Goal: Browse casually

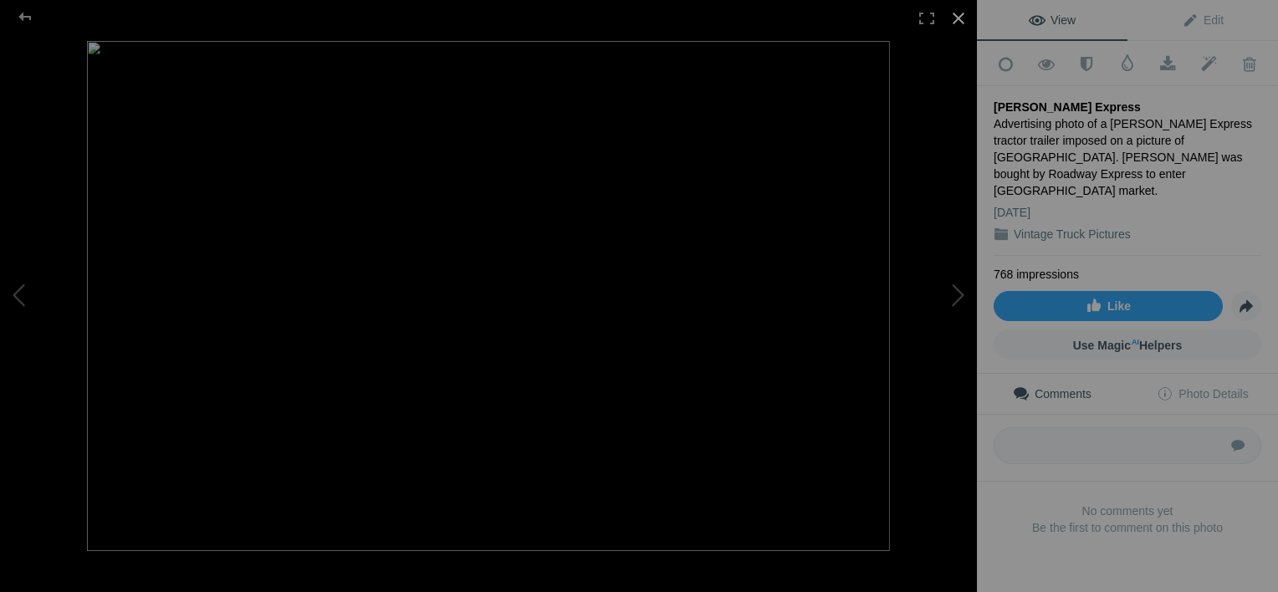
click at [960, 13] on div at bounding box center [958, 18] width 37 height 37
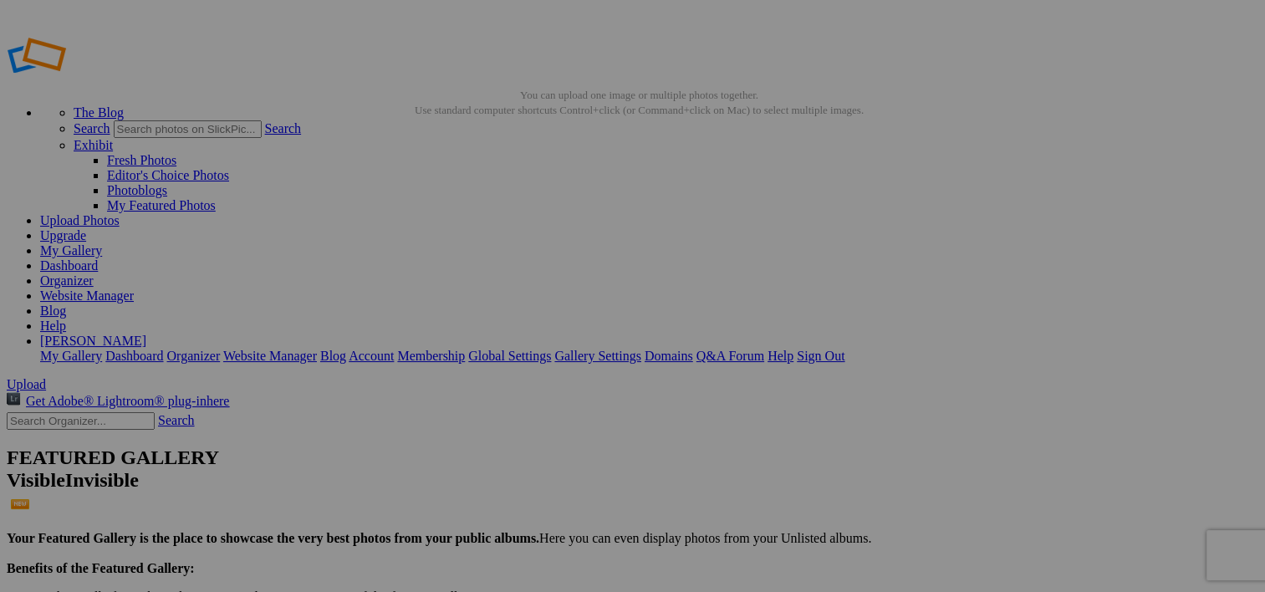
scroll to position [1422, 0]
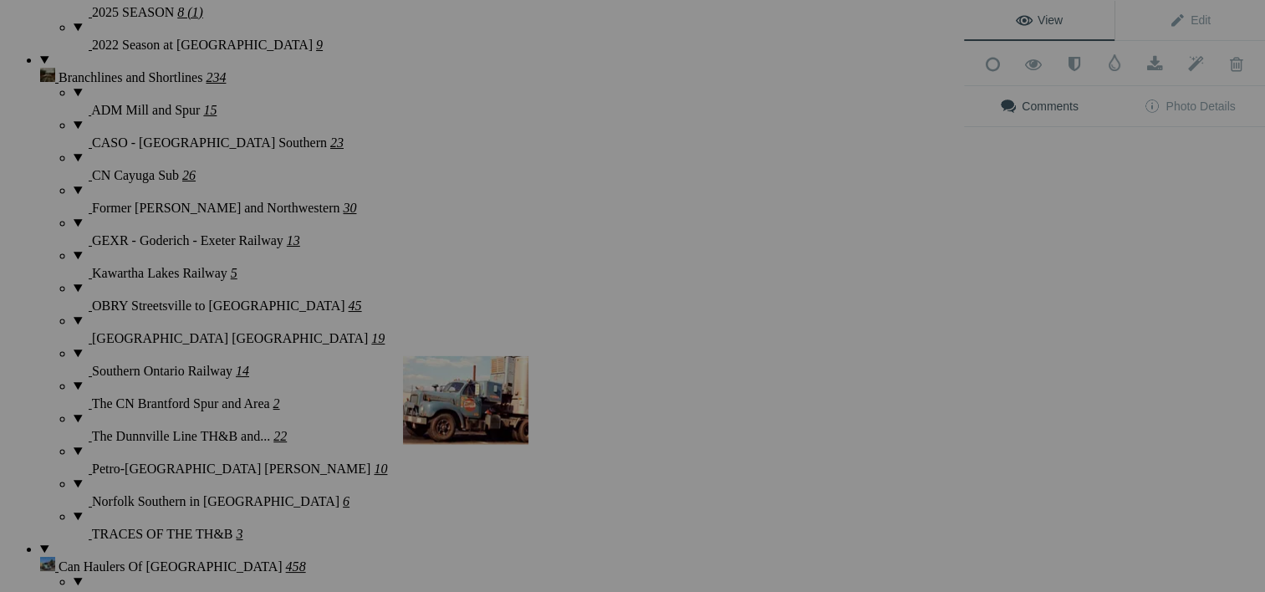
scroll to position [3910, 0]
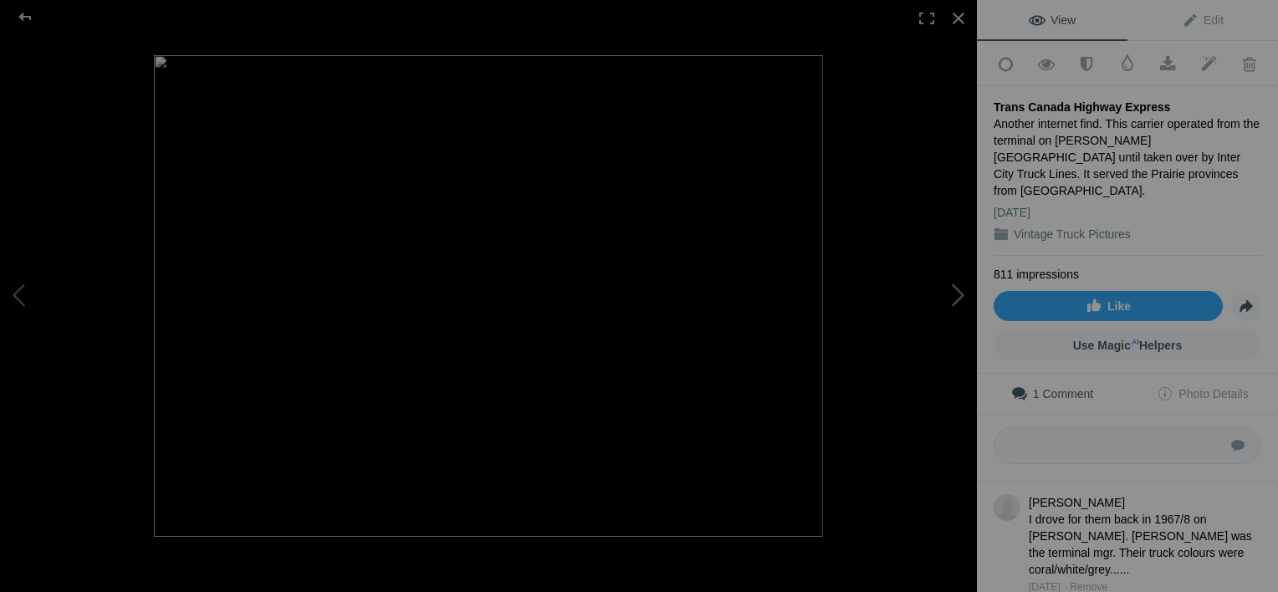
click at [958, 295] on button at bounding box center [913, 296] width 125 height 213
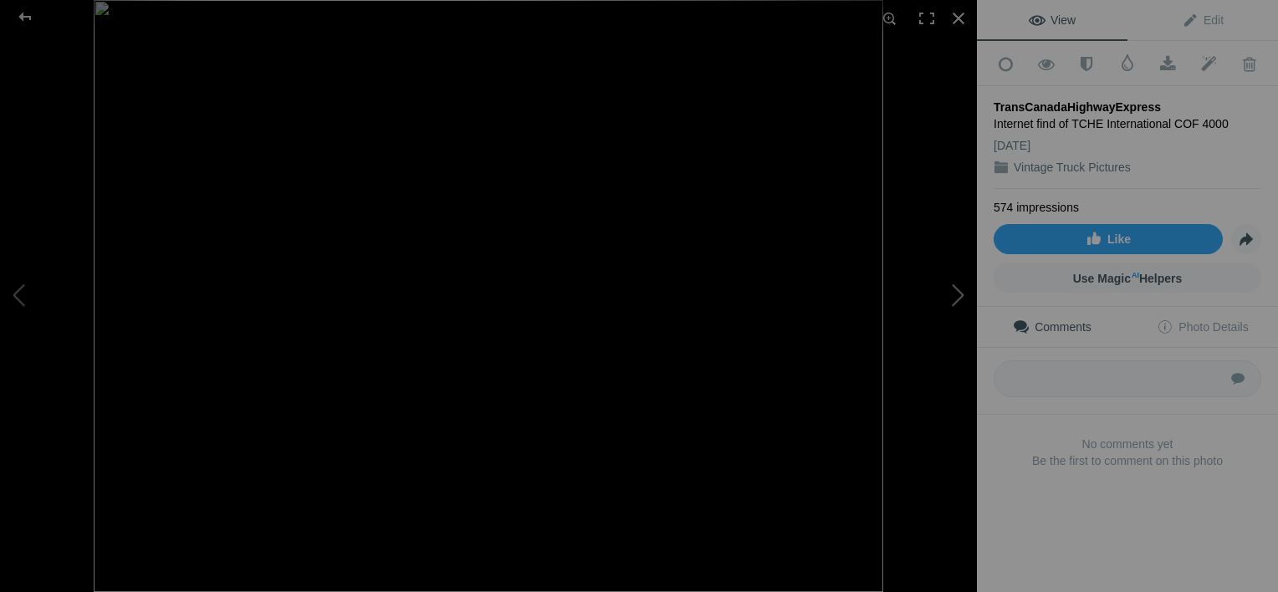
click at [959, 295] on button at bounding box center [913, 296] width 125 height 213
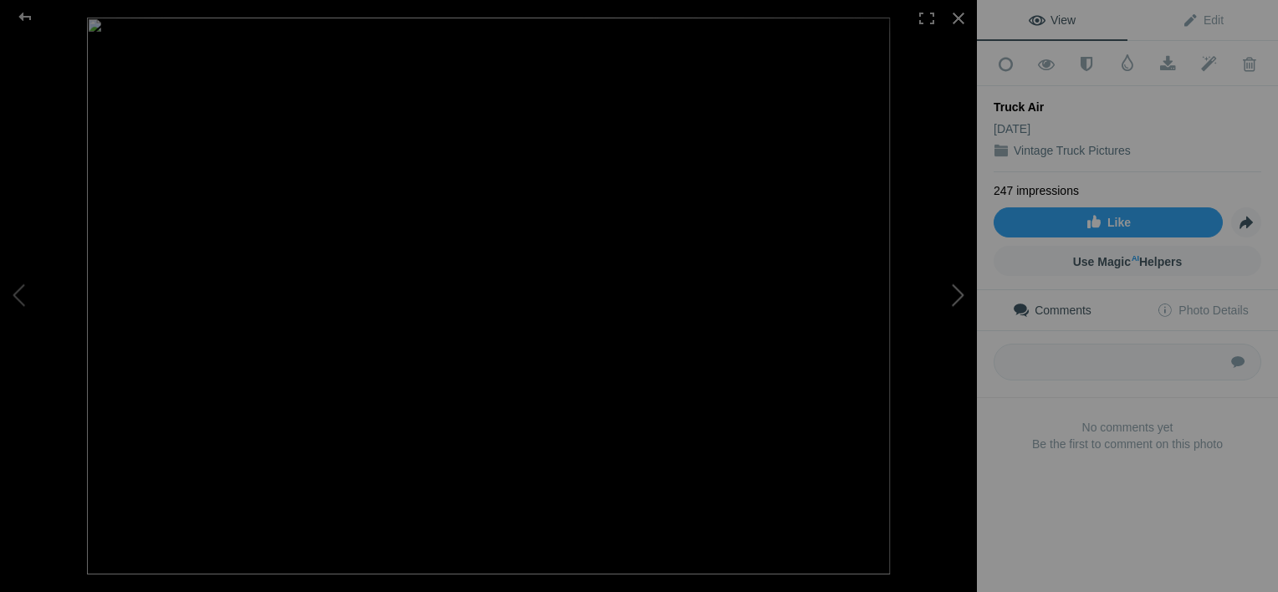
click at [959, 295] on button at bounding box center [913, 296] width 125 height 213
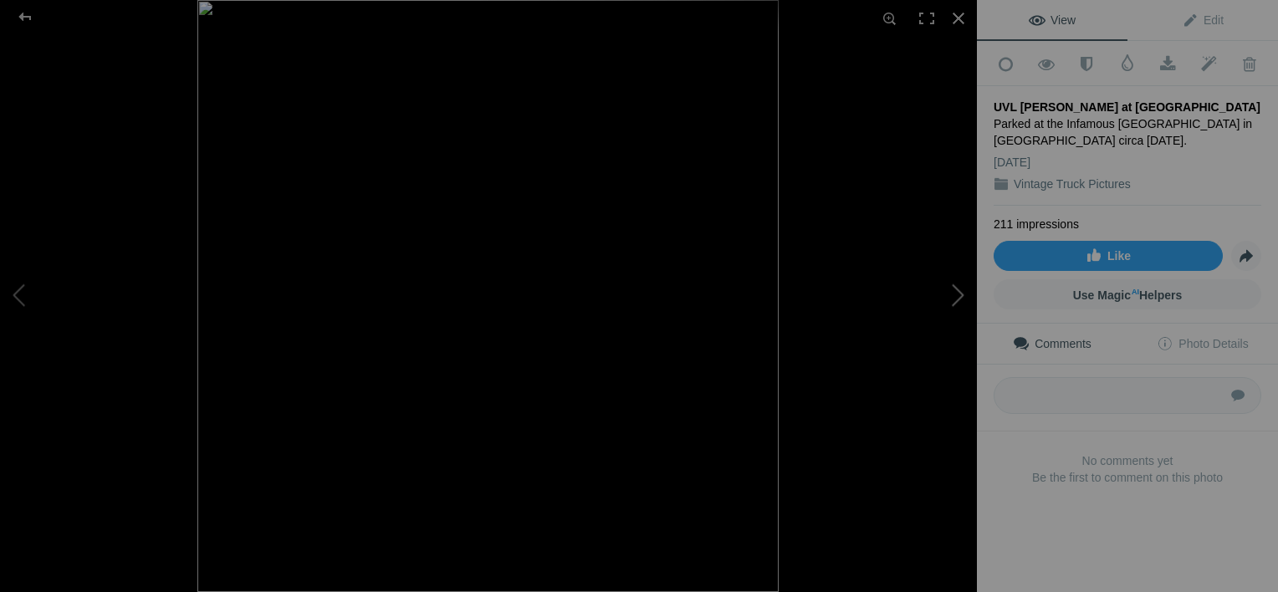
click at [960, 295] on button at bounding box center [913, 296] width 125 height 213
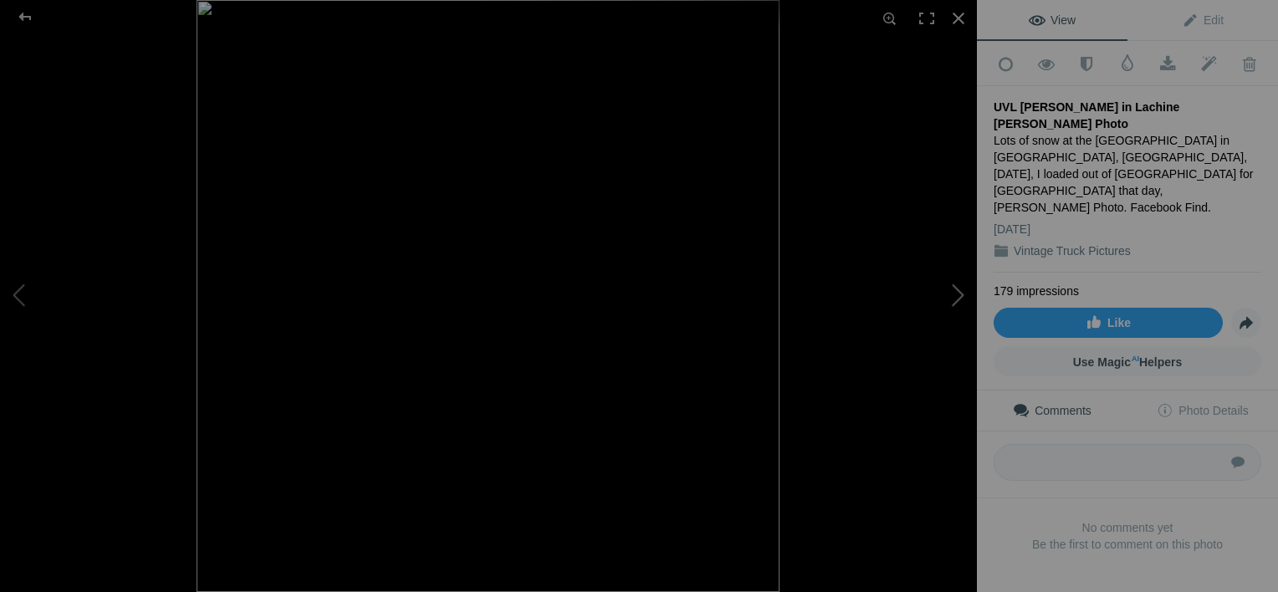
click at [960, 295] on button at bounding box center [913, 296] width 125 height 213
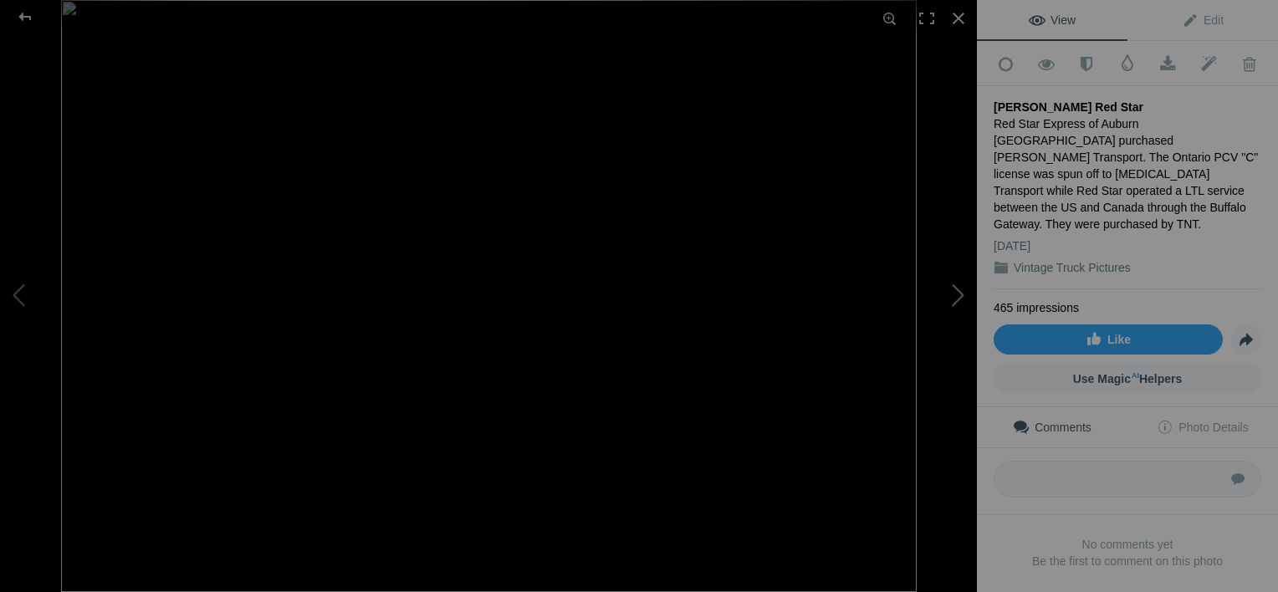
click at [960, 295] on button at bounding box center [913, 296] width 125 height 213
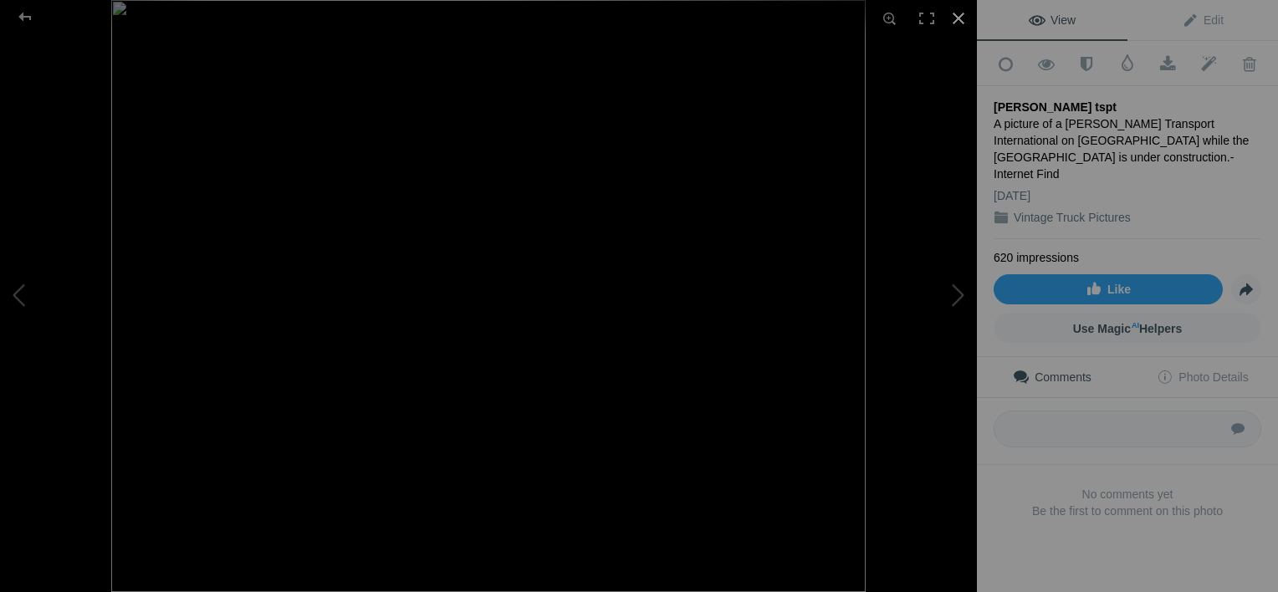
click at [957, 14] on div at bounding box center [958, 18] width 37 height 37
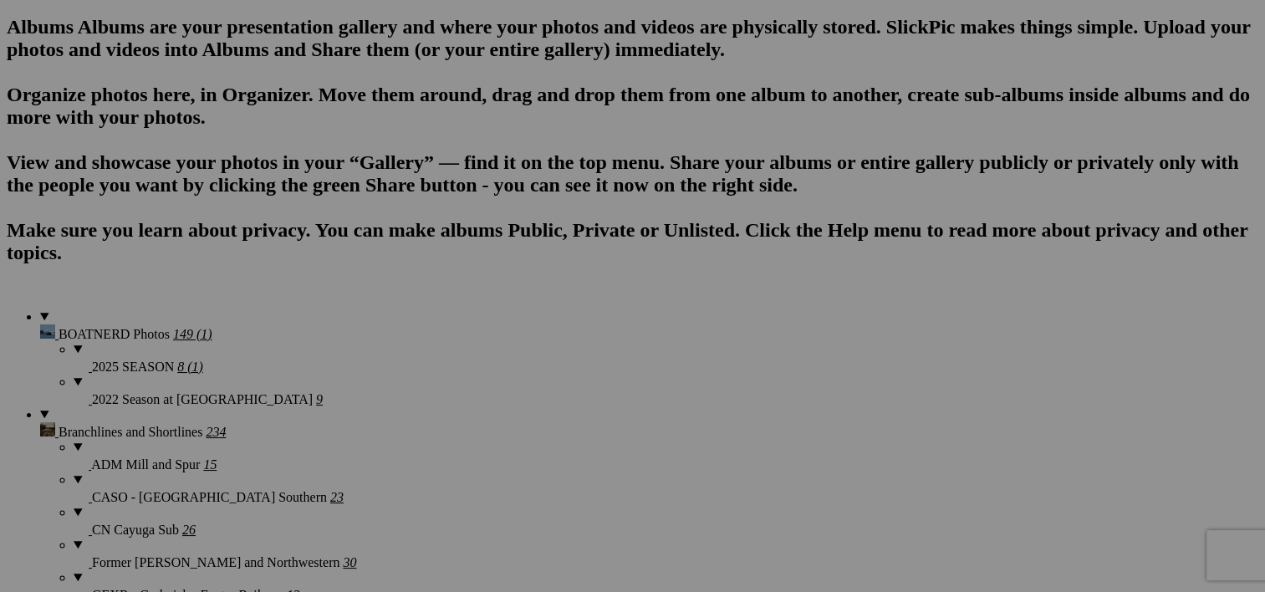
scroll to position [0, 0]
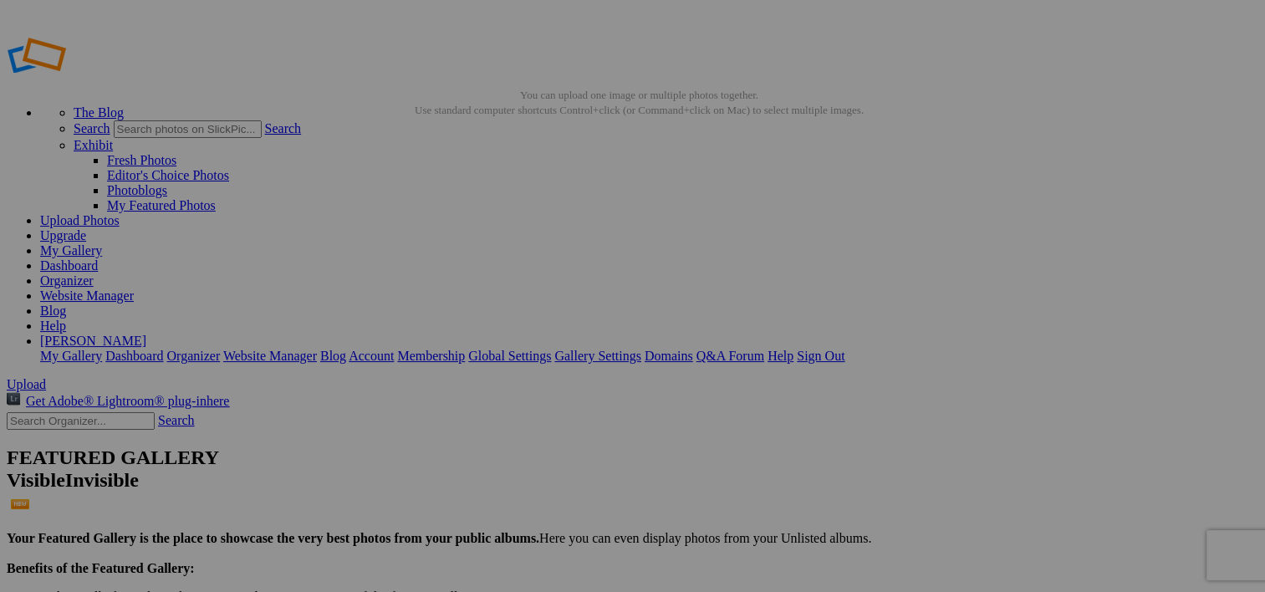
click at [476, 278] on img at bounding box center [466, 249] width 84 height 125
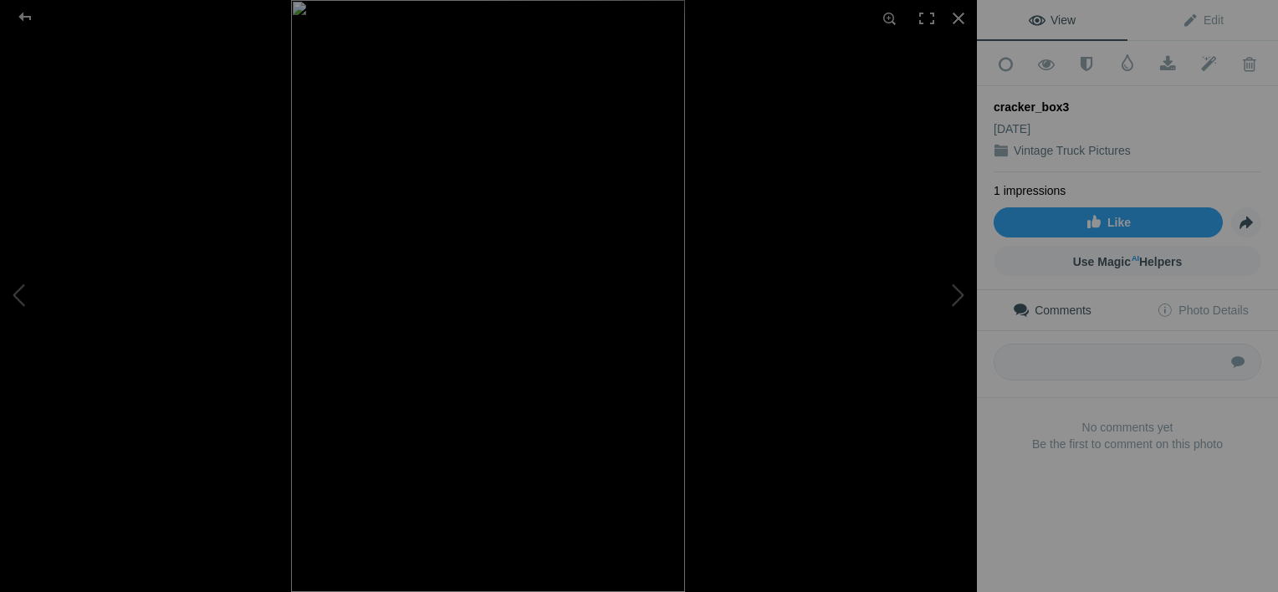
click at [452, 304] on img at bounding box center [488, 296] width 394 height 592
click at [452, 304] on img at bounding box center [488, 293] width 530 height 796
click at [452, 304] on img at bounding box center [488, 296] width 394 height 592
click at [953, 14] on div at bounding box center [958, 18] width 37 height 37
